Goal: Task Accomplishment & Management: Manage account settings

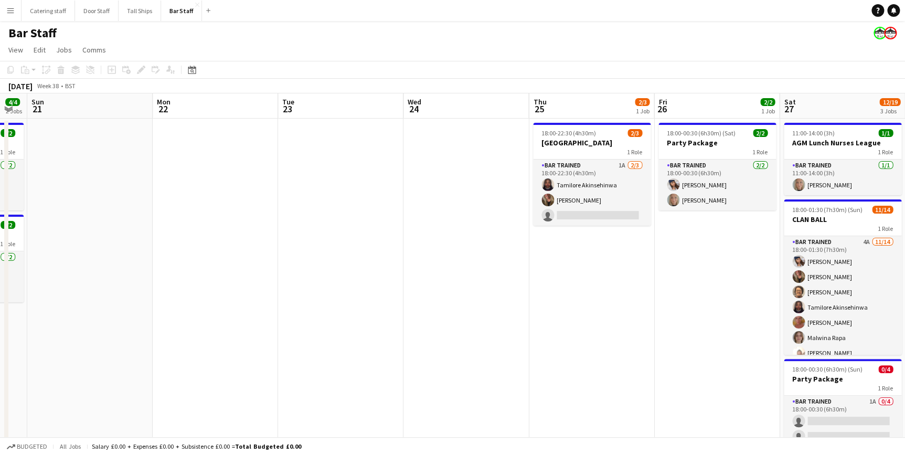
scroll to position [0, 509]
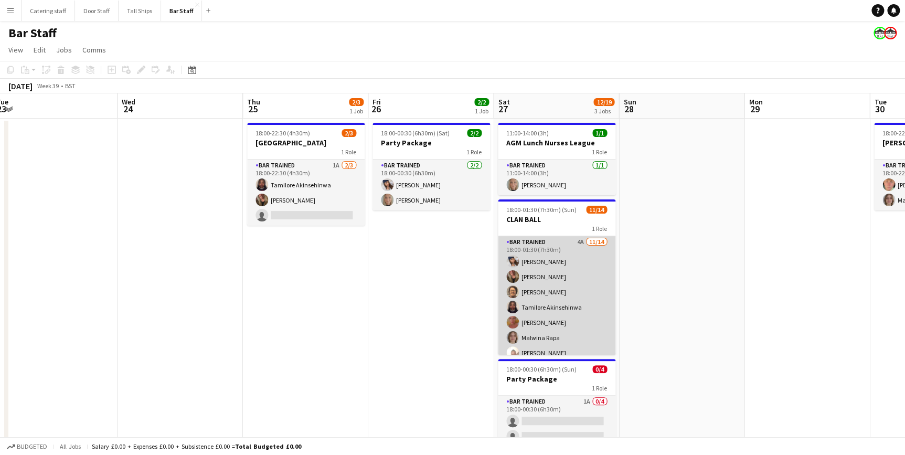
click at [554, 250] on app-card-role "Bar trained 4A [DATE] 18:00-01:30 (7h30m) [PERSON_NAME] [PERSON_NAME] [PERSON_N…" at bounding box center [557, 352] width 118 height 233
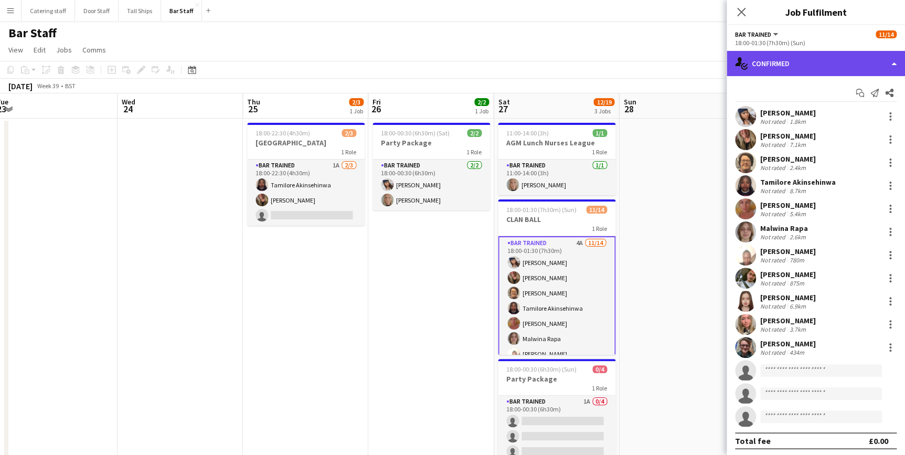
click at [783, 62] on div "single-neutral-actions-check-2 Confirmed" at bounding box center [816, 63] width 178 height 25
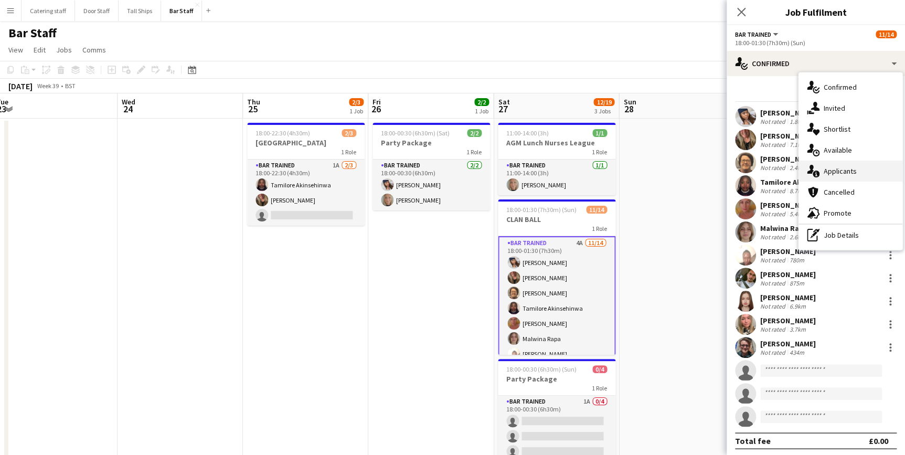
click at [824, 175] on span "Applicants" at bounding box center [840, 170] width 33 height 9
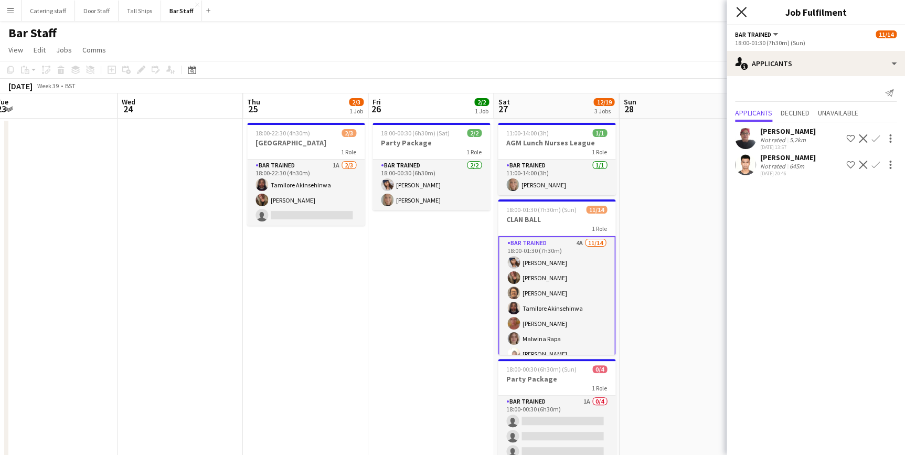
click at [742, 9] on icon "Close pop-in" at bounding box center [741, 12] width 10 height 10
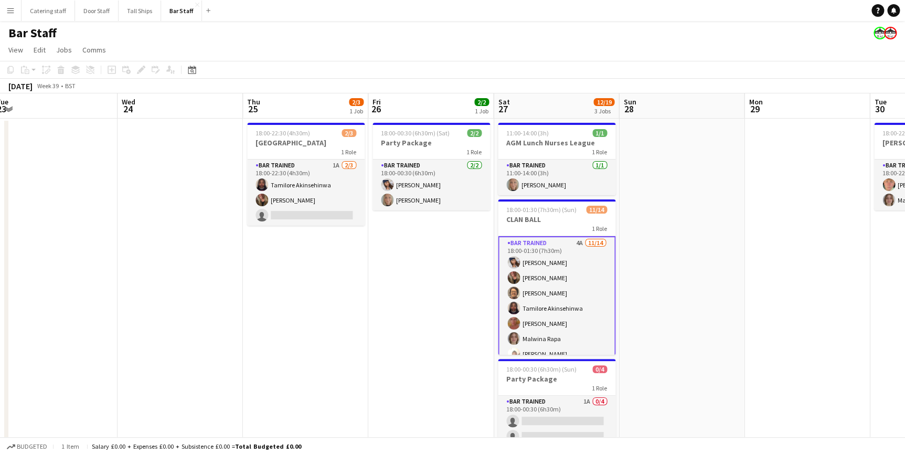
click at [691, 247] on app-date-cell at bounding box center [681, 314] width 125 height 390
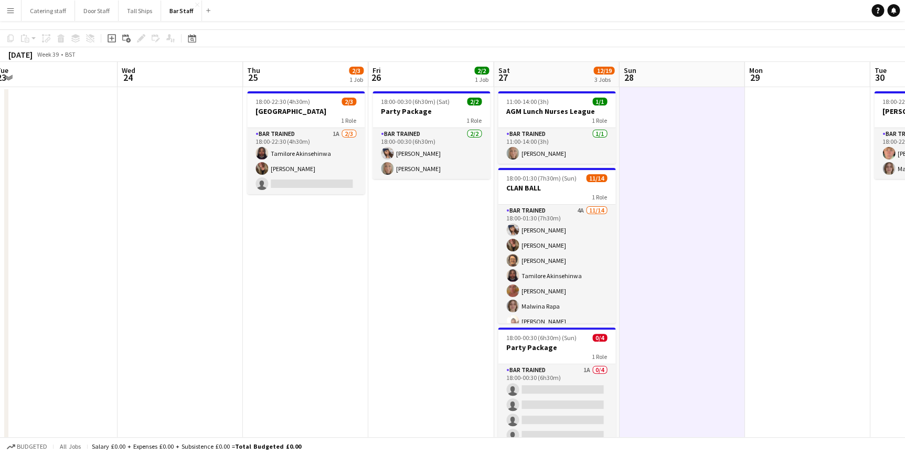
scroll to position [47, 0]
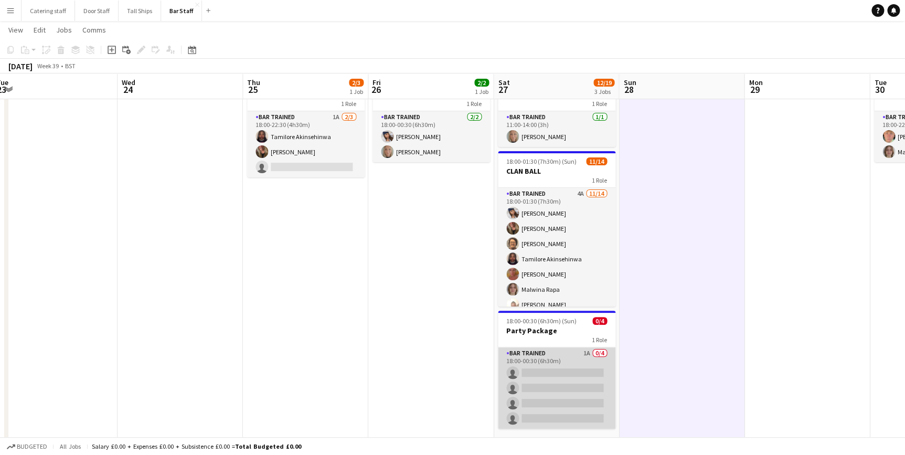
click at [547, 353] on app-card-role "Bar trained 1A 0/4 18:00-00:30 (6h30m) single-neutral-actions single-neutral-ac…" at bounding box center [557, 387] width 118 height 81
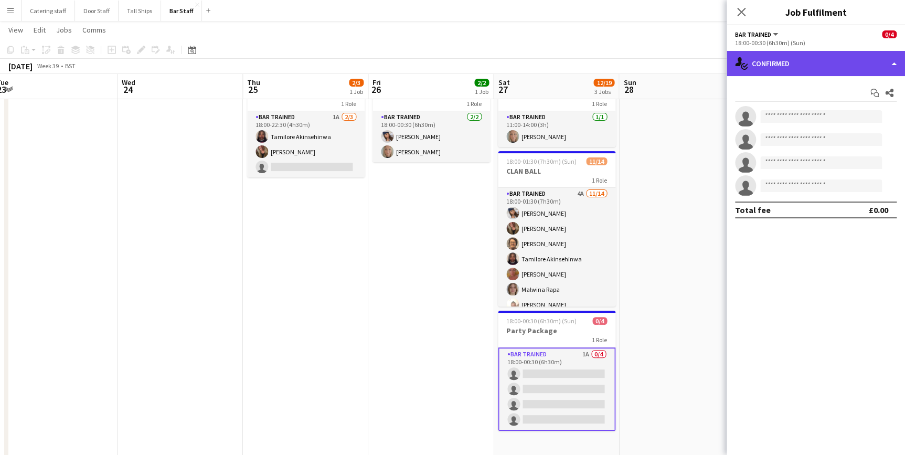
click at [782, 69] on div "single-neutral-actions-check-2 Confirmed" at bounding box center [816, 63] width 178 height 25
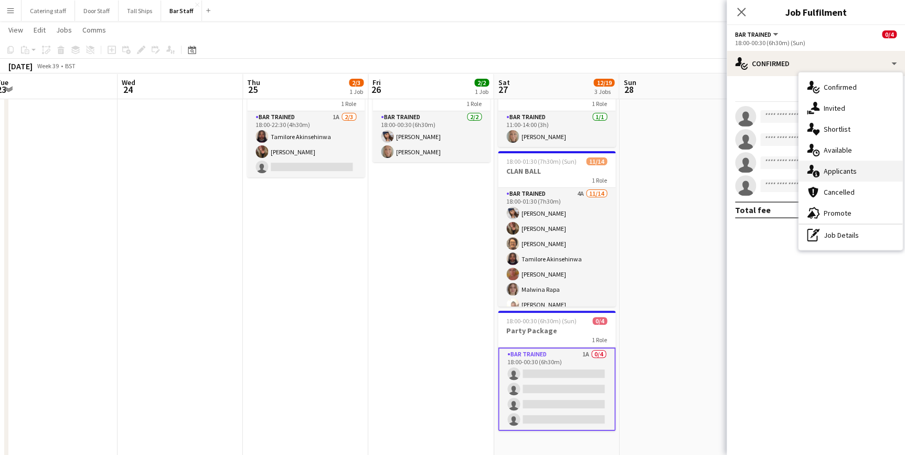
click at [828, 169] on span "Applicants" at bounding box center [840, 170] width 33 height 9
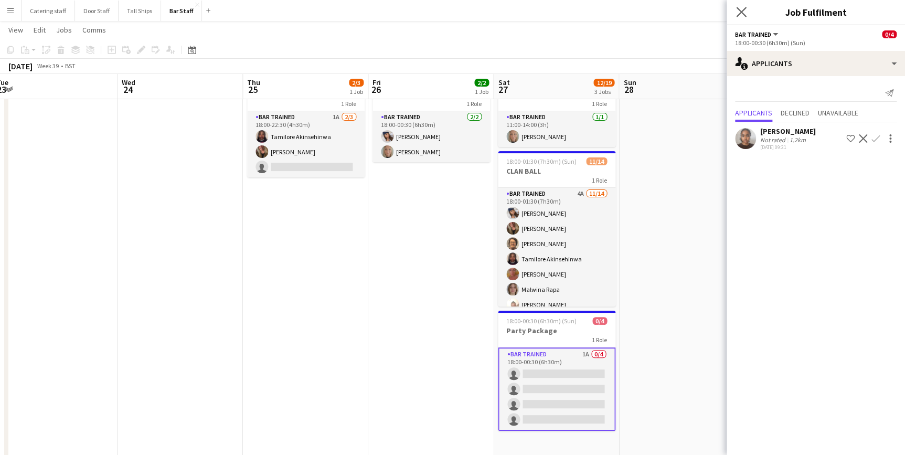
click at [742, 5] on app-icon "Close pop-in" at bounding box center [741, 12] width 15 height 15
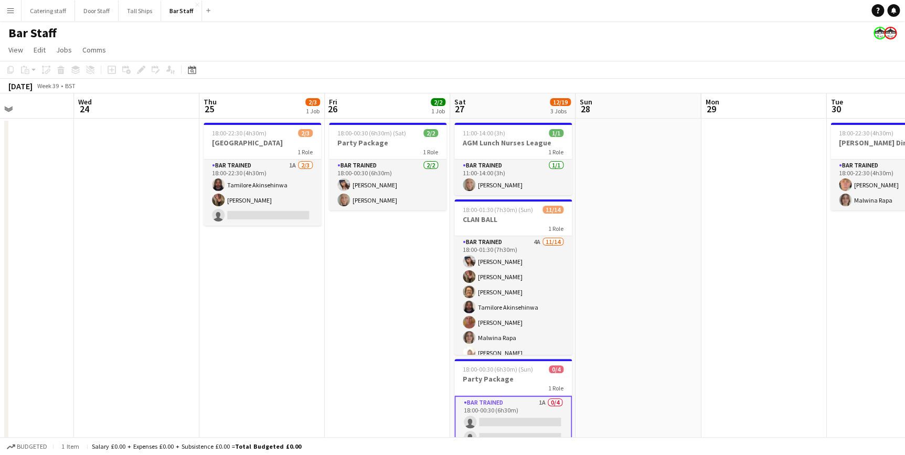
scroll to position [0, 259]
